Goal: Register for event/course

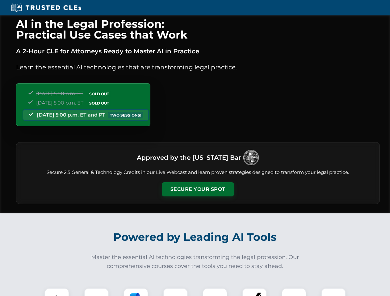
click at [197, 189] on button "Secure Your Spot" at bounding box center [198, 189] width 72 height 14
click at [57, 292] on img at bounding box center [57, 301] width 18 height 18
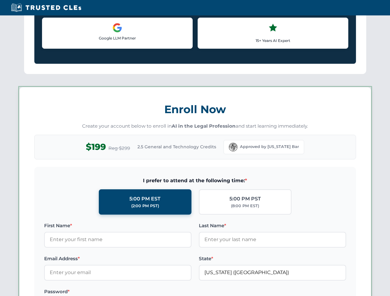
click at [136, 292] on label "Password *" at bounding box center [117, 291] width 147 height 7
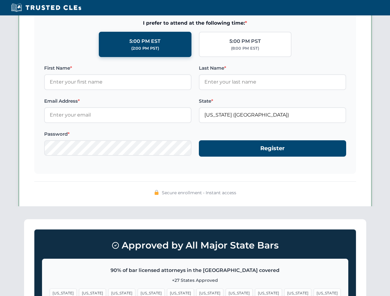
click at [284, 292] on span "[US_STATE]" at bounding box center [297, 293] width 27 height 9
